Goal: Information Seeking & Learning: Learn about a topic

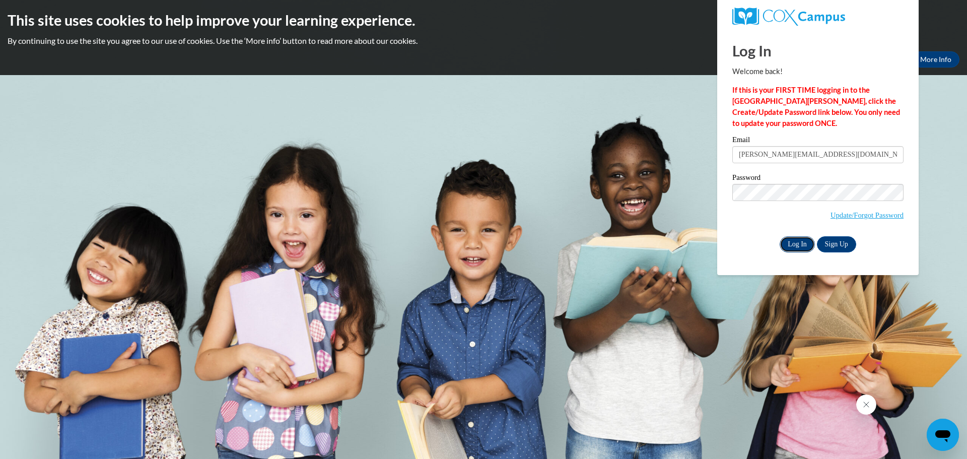
click at [797, 244] on input "Log In" at bounding box center [797, 244] width 35 height 16
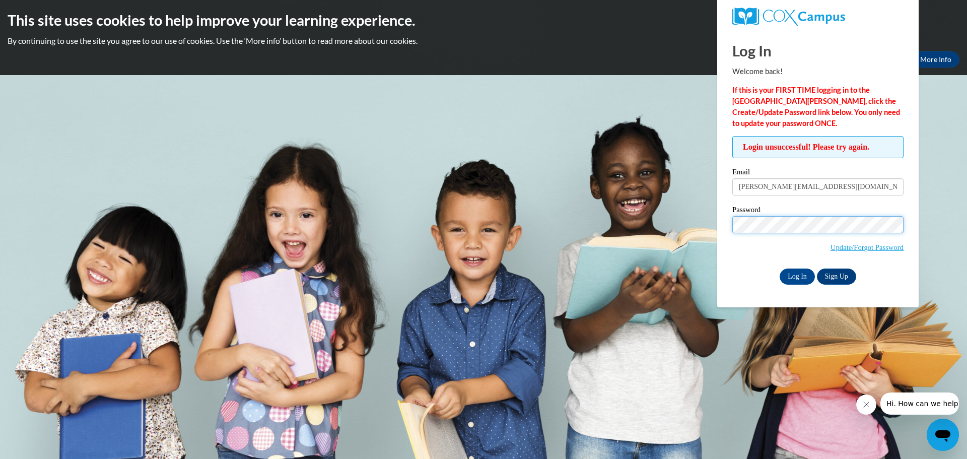
click at [780, 269] on input "Log In" at bounding box center [797, 277] width 35 height 16
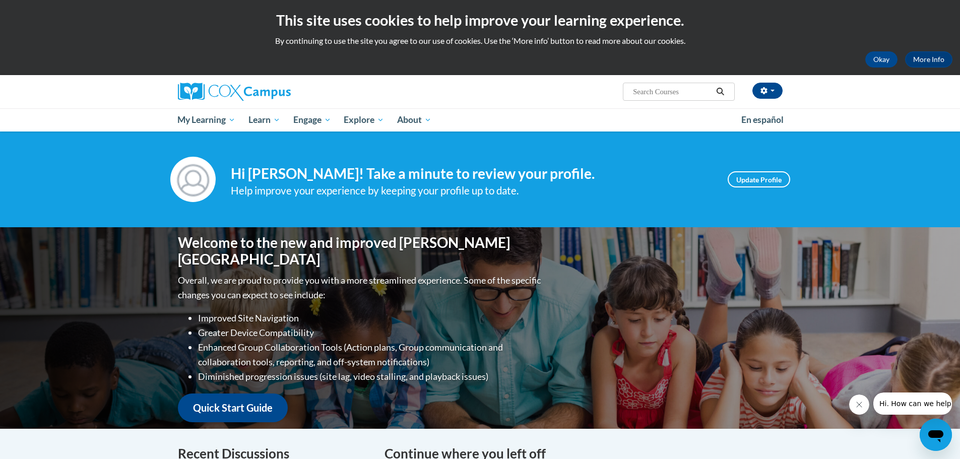
click at [683, 91] on input "Search..." at bounding box center [672, 92] width 81 height 12
paste input "Systematic and Explicit Phonics Instruction"
type input "Systematic and Explicit Phonics Instruction"
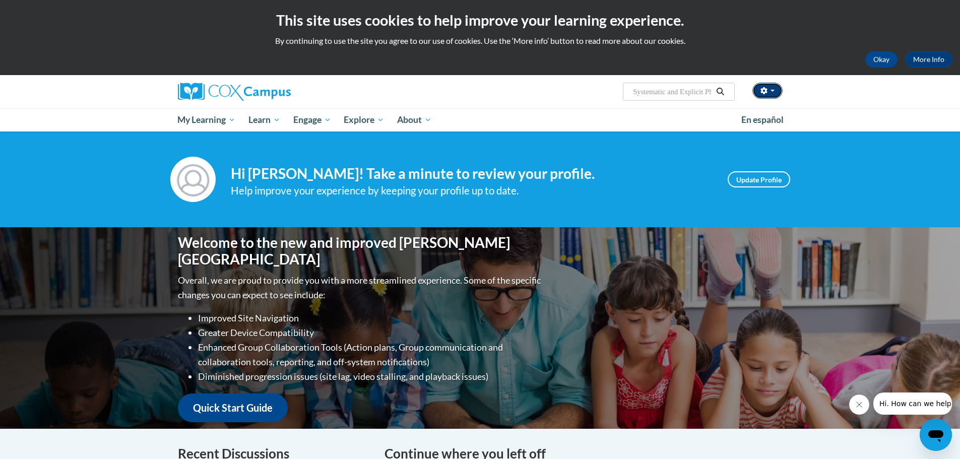
click at [766, 95] on button "button" at bounding box center [767, 91] width 30 height 16
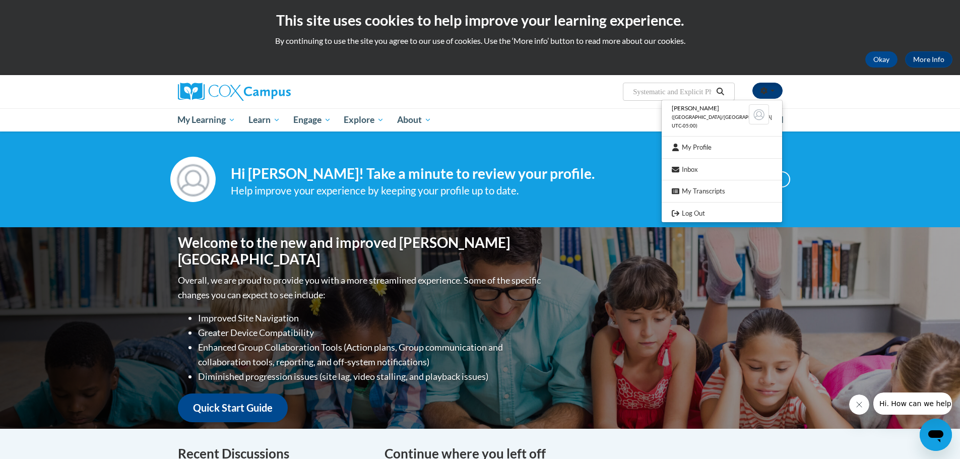
click at [764, 96] on button "button" at bounding box center [767, 91] width 30 height 16
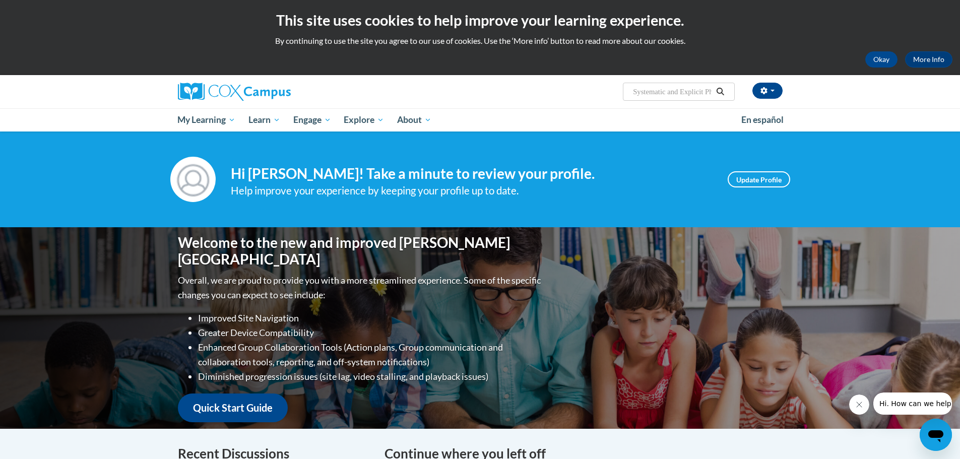
click at [672, 92] on input "Systematic and Explicit Phonics Instruction" at bounding box center [672, 92] width 81 height 12
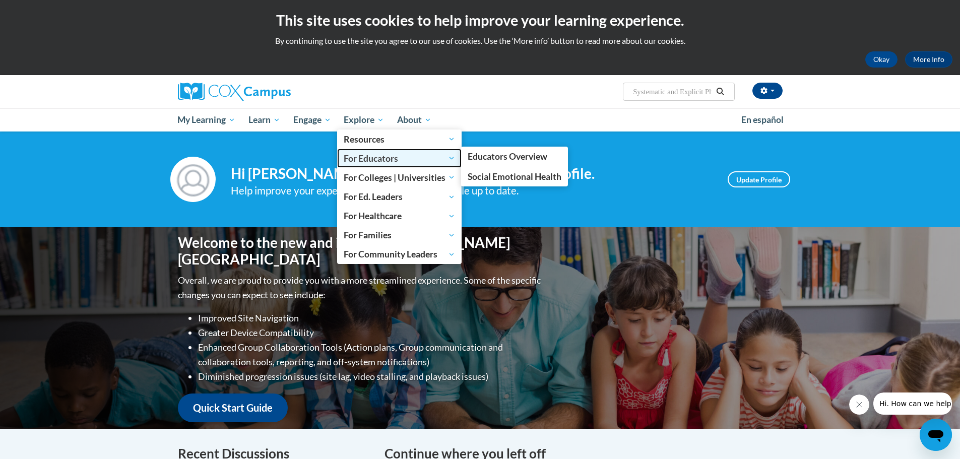
click at [386, 162] on span "For Educators" at bounding box center [399, 158] width 111 height 12
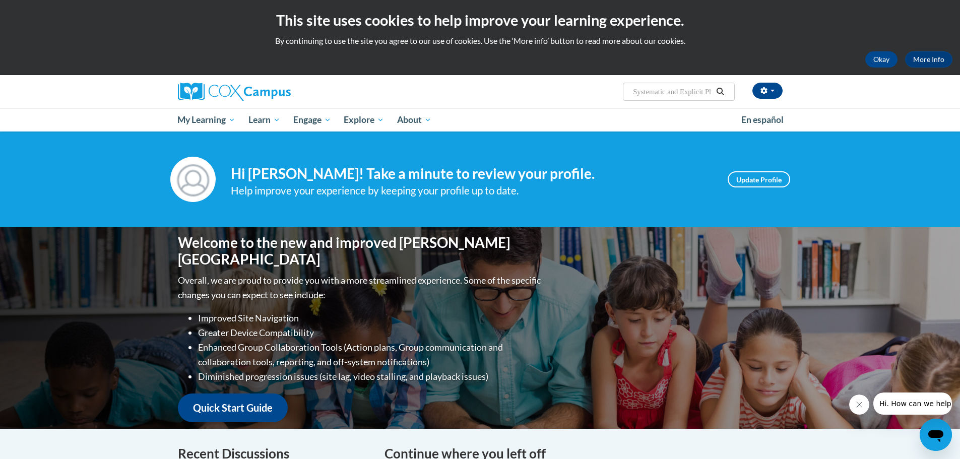
click at [664, 89] on input "Systematic and Explicit Phonics Instruction" at bounding box center [672, 92] width 81 height 12
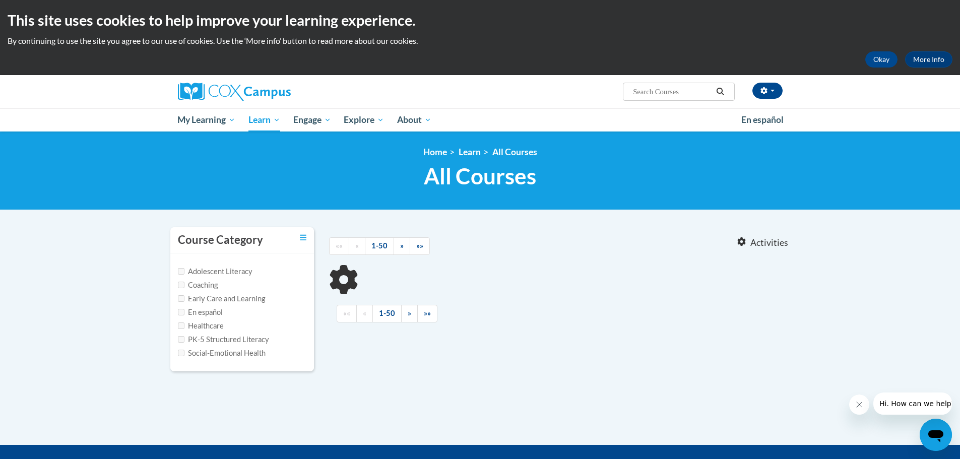
type input "Systematic and Explicit Phonics Instruction"
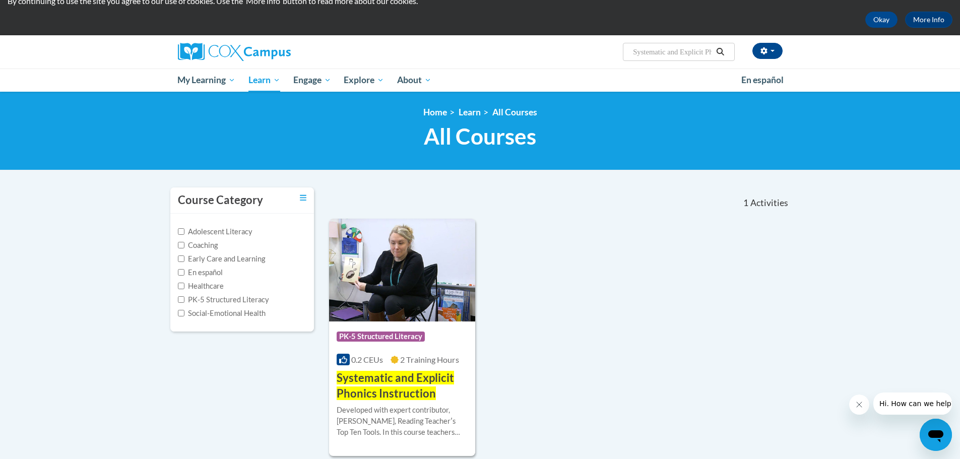
scroll to position [202, 0]
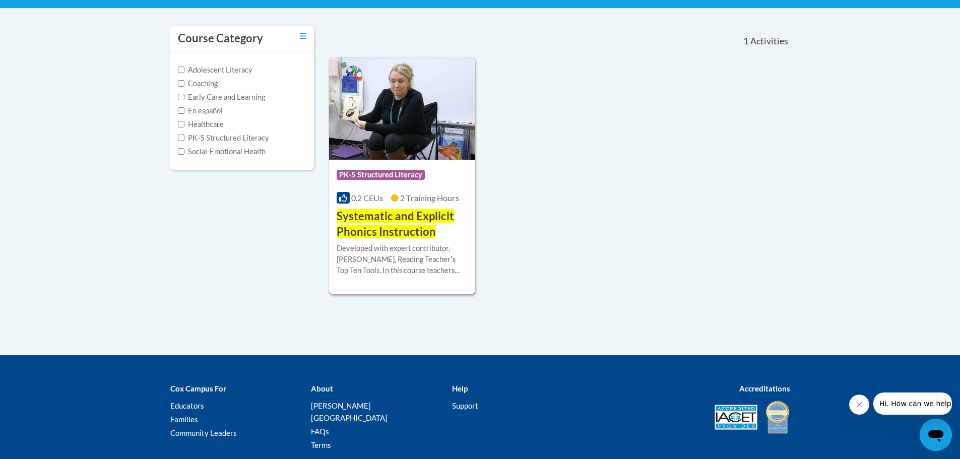
click at [382, 222] on span "Systematic and Explicit Phonics Instruction" at bounding box center [395, 223] width 117 height 29
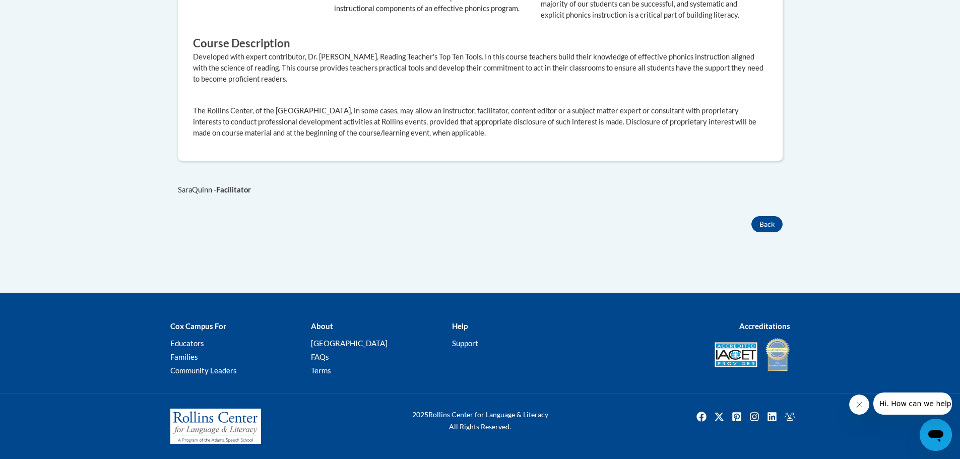
scroll to position [572, 0]
click at [859, 401] on icon "Close message from company" at bounding box center [859, 405] width 8 height 8
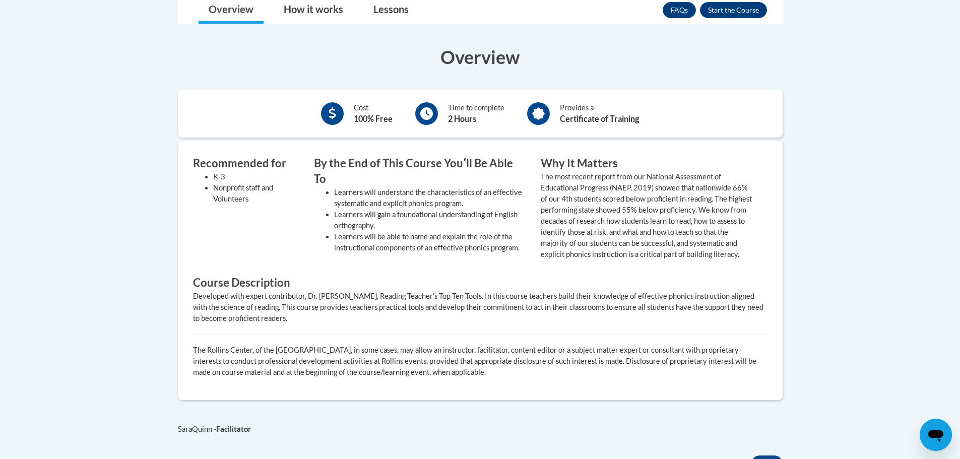
scroll to position [320, 0]
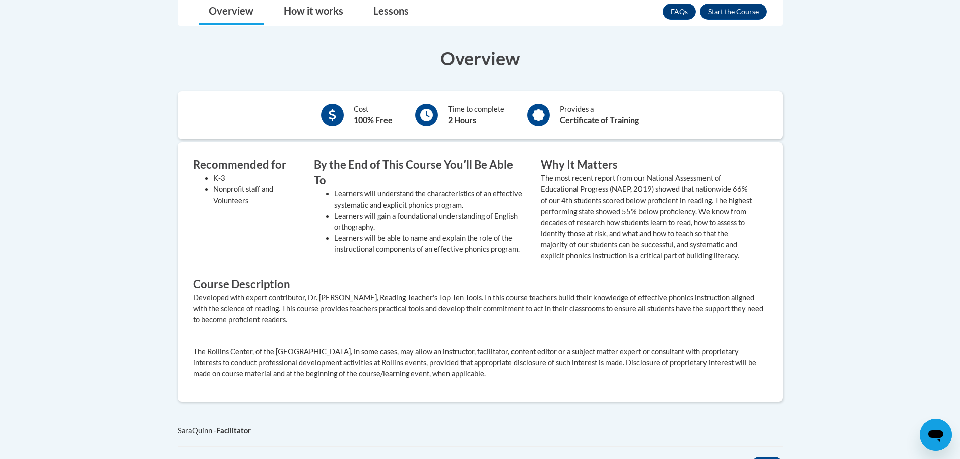
click at [632, 186] on value "The most recent report from our National Assessment of Educational Progress (NA…" at bounding box center [646, 217] width 211 height 86
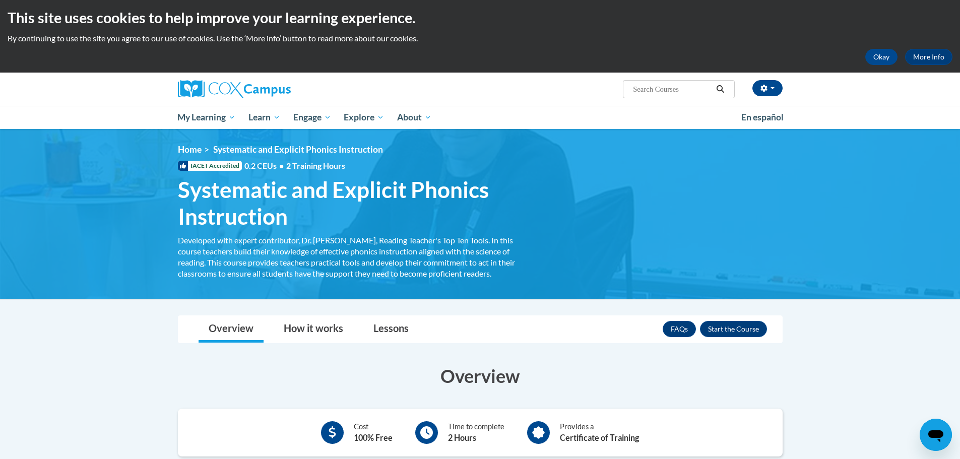
scroll to position [0, 0]
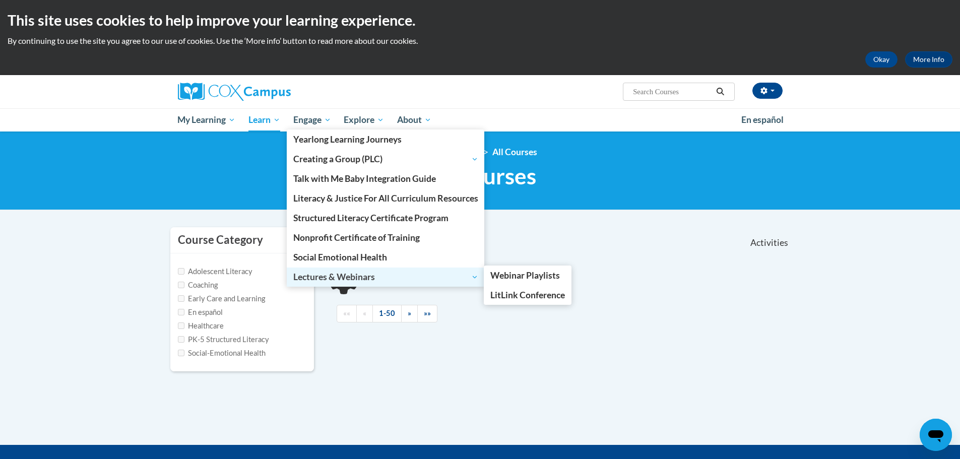
scroll to position [152, 0]
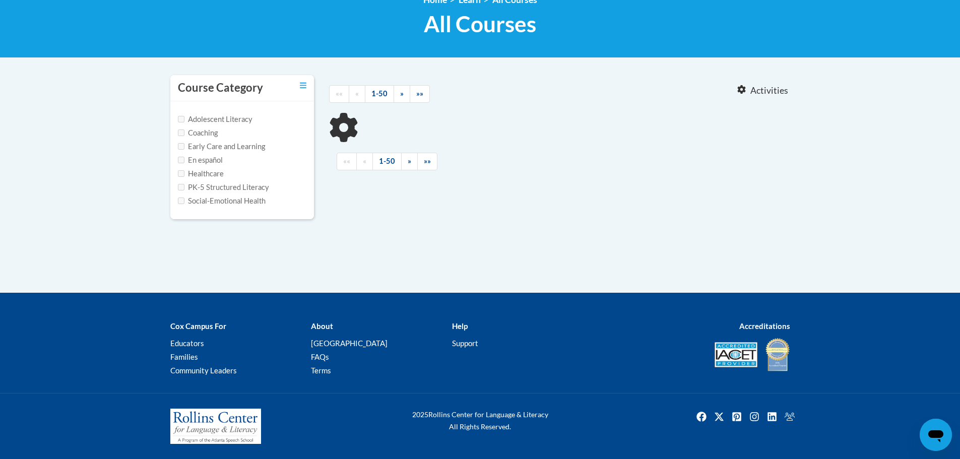
type input "Systematic and Explicit Phonics Instruction"
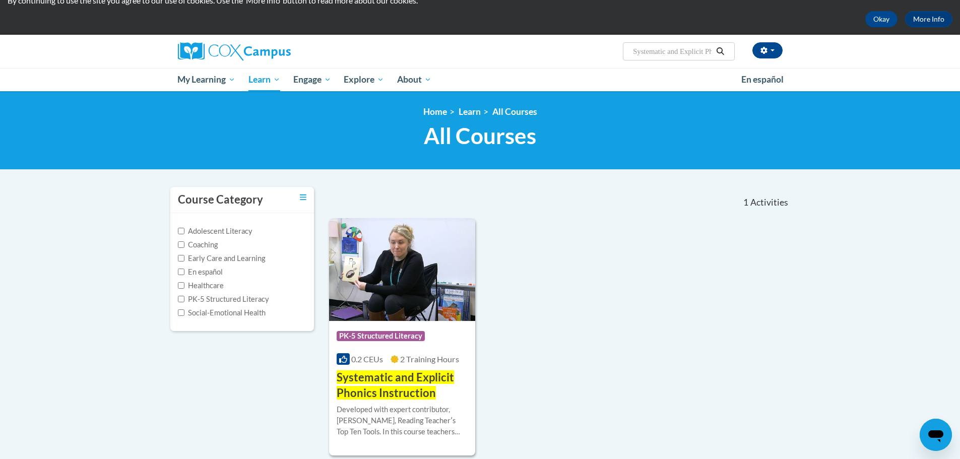
scroll to position [1, 0]
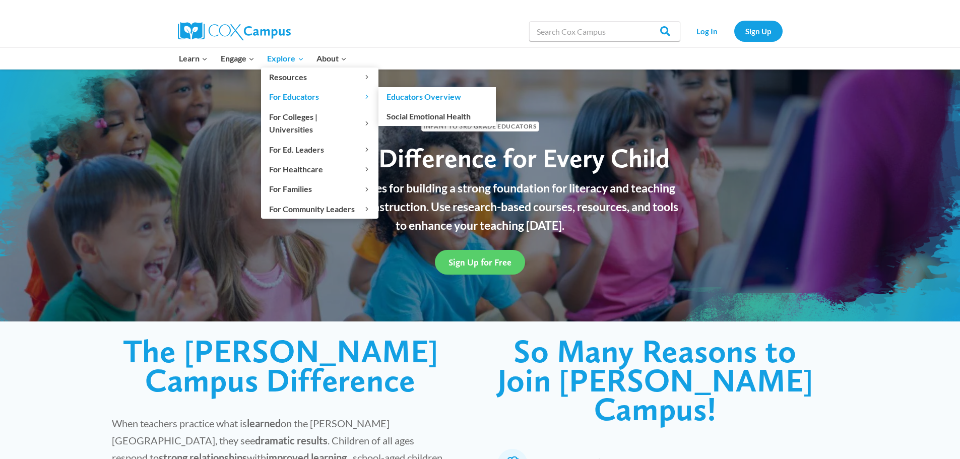
click at [286, 93] on span "For Educators Expand" at bounding box center [319, 96] width 101 height 13
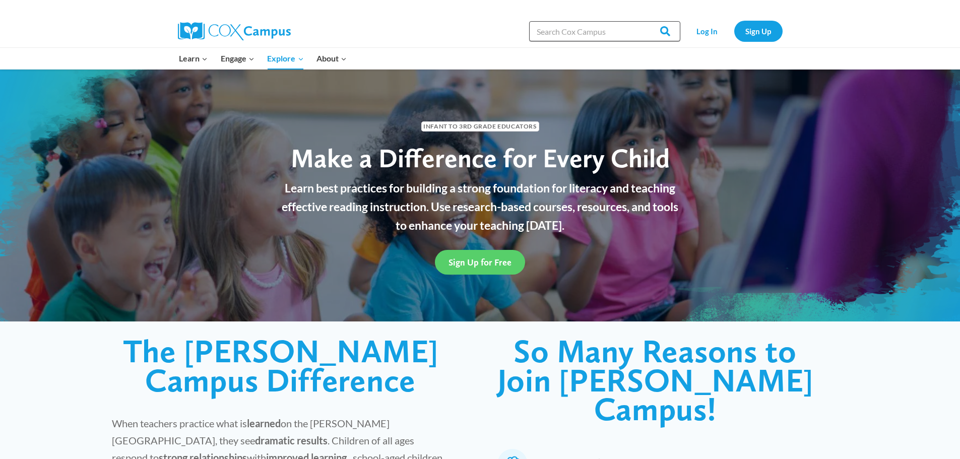
click at [592, 32] on input "Search in https://coxcampus.org/" at bounding box center [604, 31] width 151 height 20
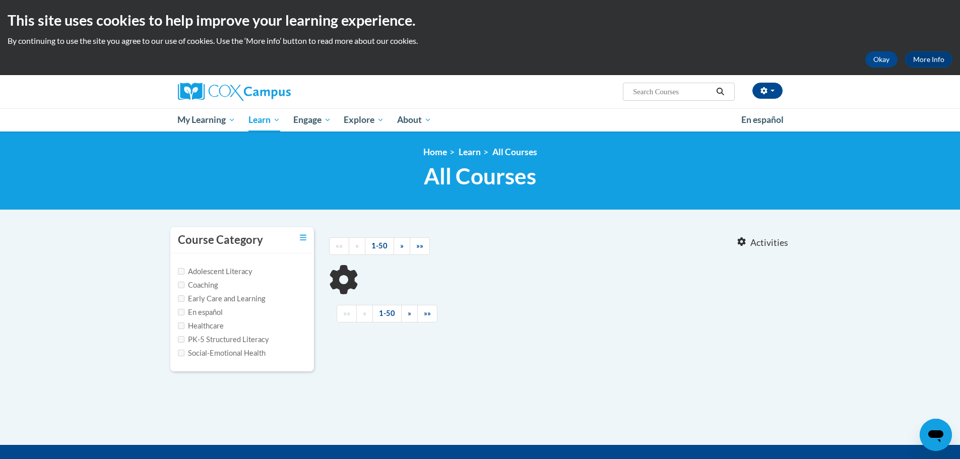
type input "Systematic and Explicit Phonics Instruction"
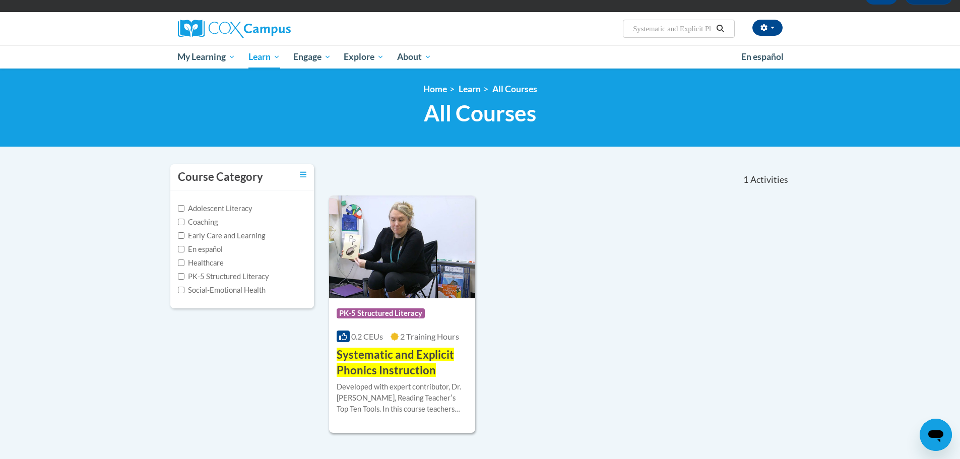
scroll to position [101, 0]
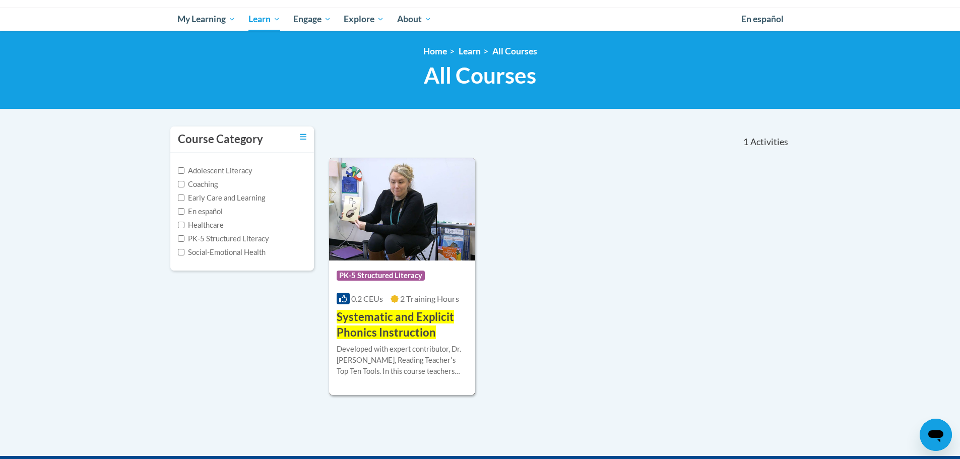
click at [384, 323] on h3 "Systematic and Explicit Phonics Instruction" at bounding box center [403, 324] width 132 height 31
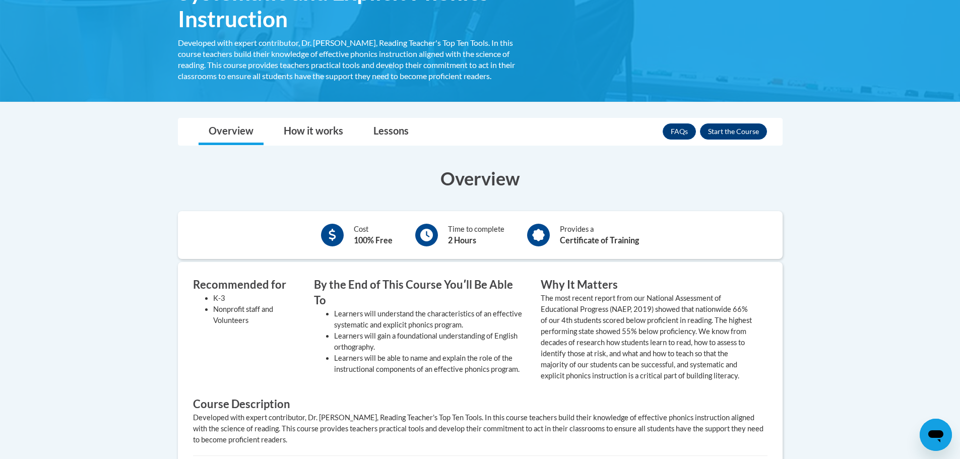
scroll to position [202, 0]
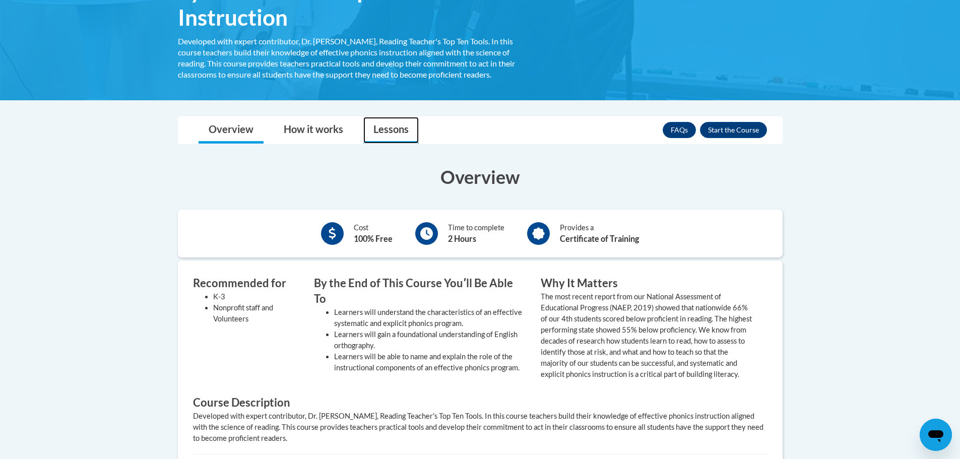
click at [400, 129] on link "Lessons" at bounding box center [390, 130] width 55 height 27
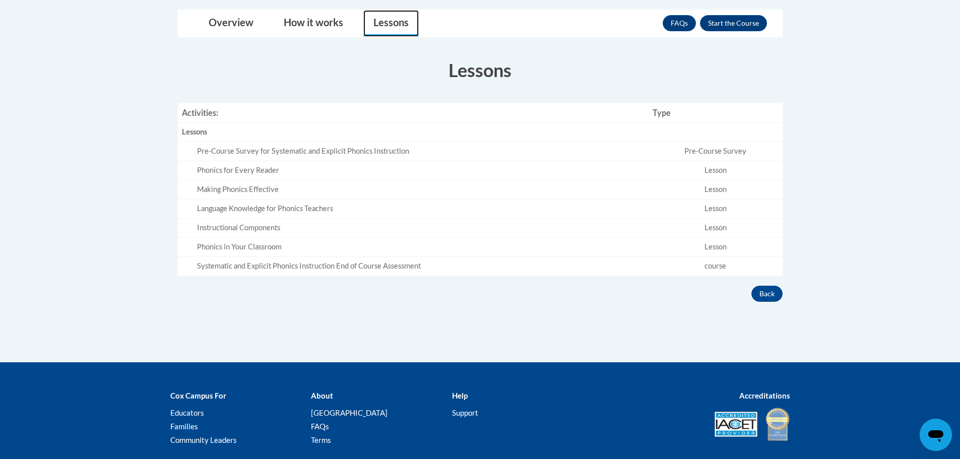
scroll to position [277, 0]
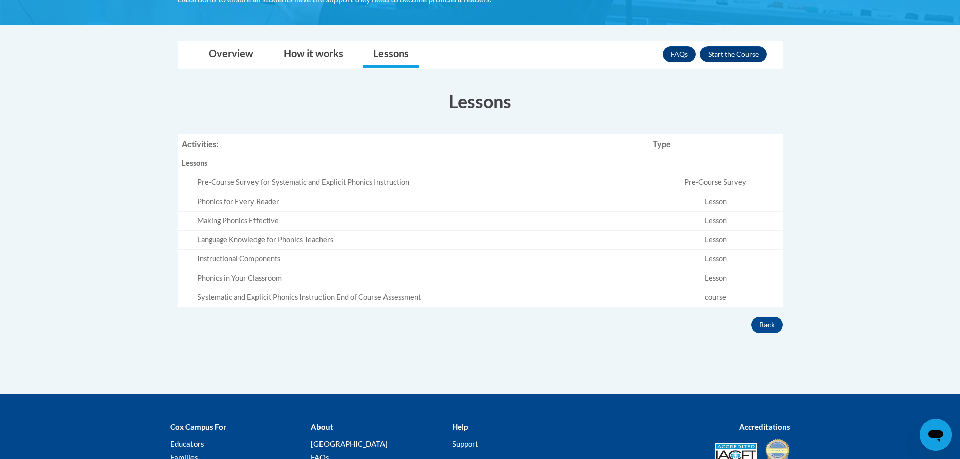
click at [224, 176] on td "Pre-Course Survey for Systematic and Explicit Phonics Instruction" at bounding box center [413, 182] width 471 height 19
